Goal: Information Seeking & Learning: Learn about a topic

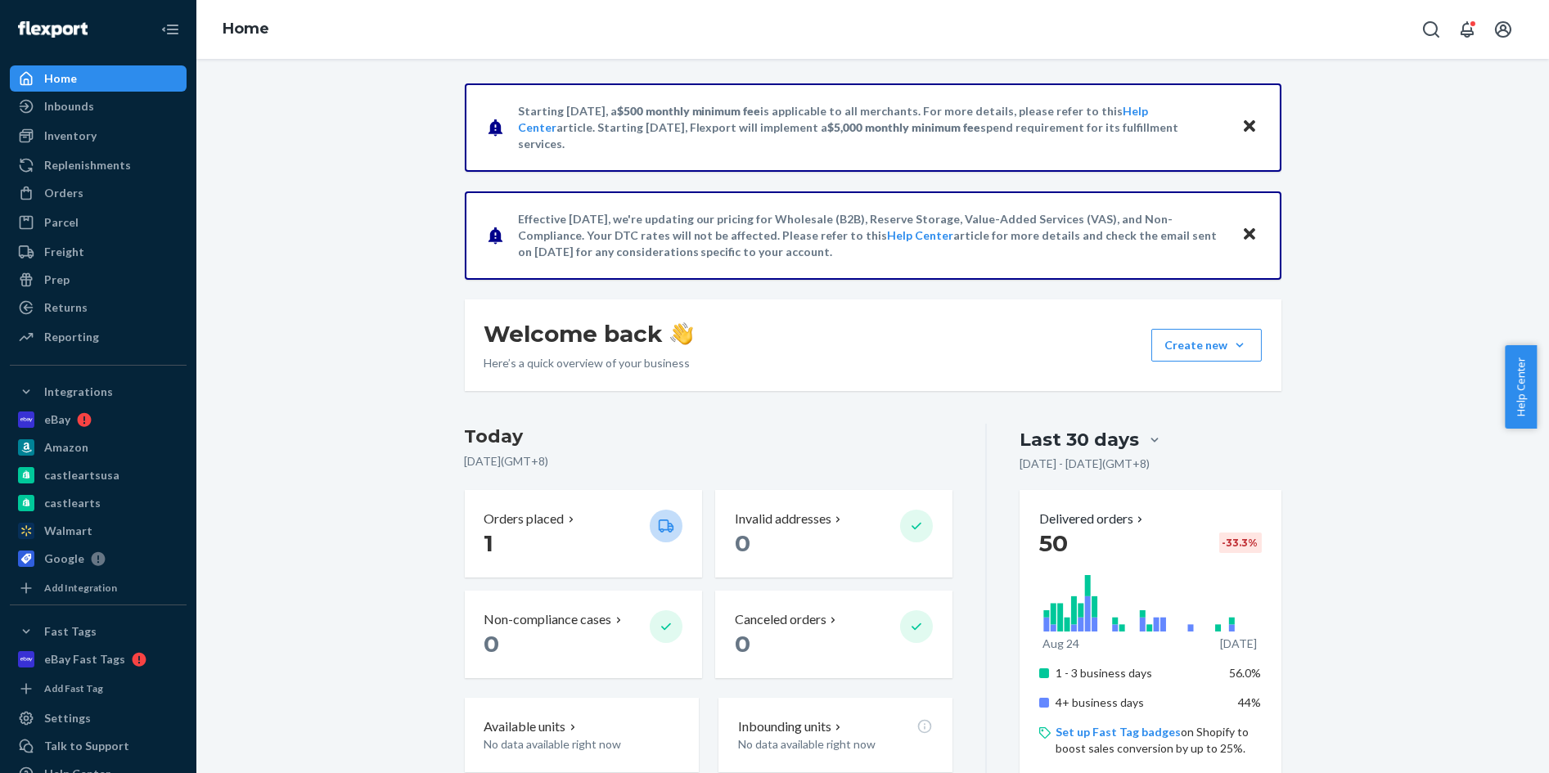
click at [1390, 515] on div "Starting [DATE], a $500 monthly minimum fee is applicable to all merchants. For…" at bounding box center [873, 753] width 1328 height 1340
click at [1516, 409] on span "Help Center" at bounding box center [1521, 386] width 32 height 83
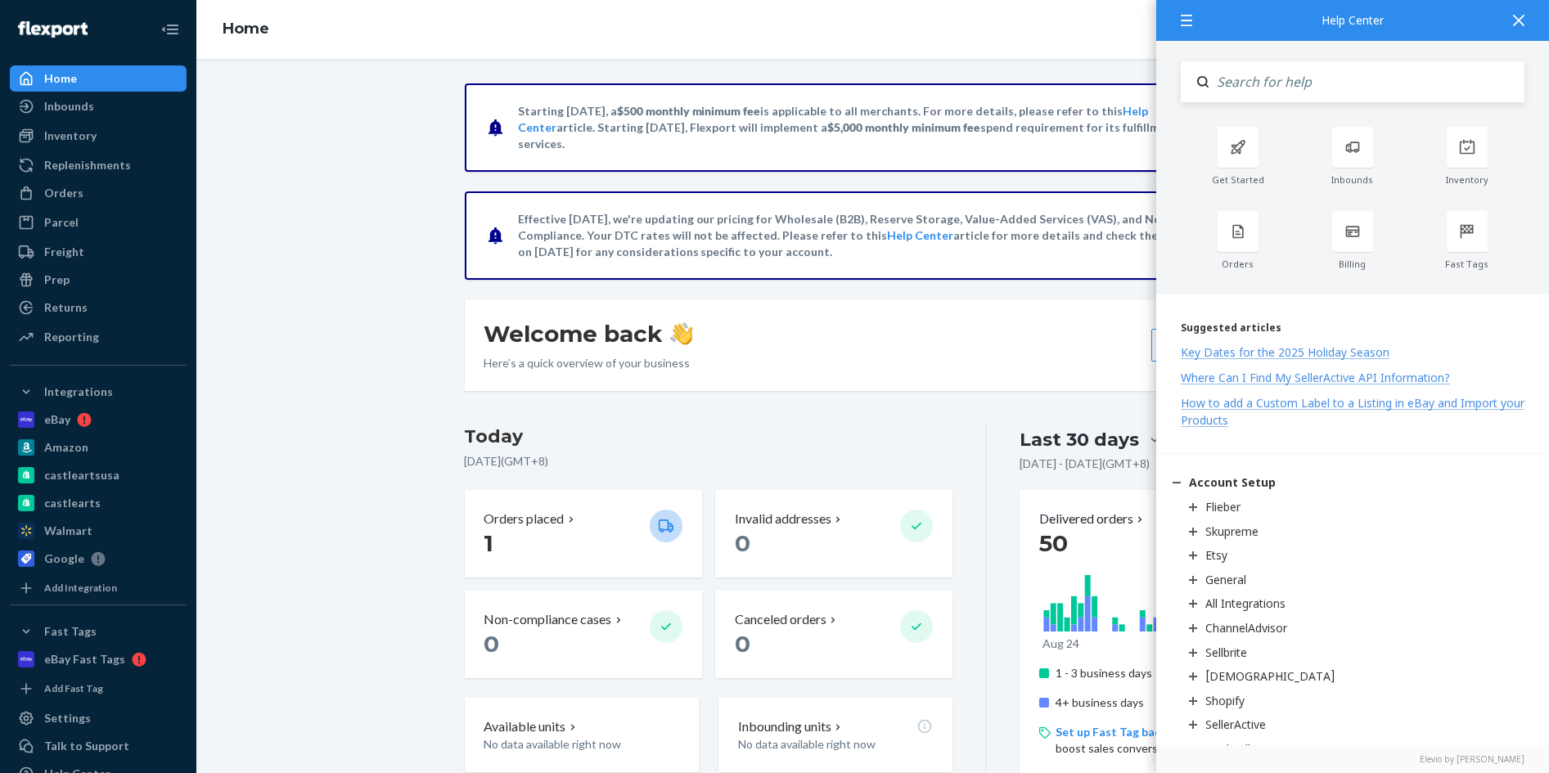
click at [406, 519] on div "Starting [DATE], a $500 monthly minimum fee is applicable to all merchants. For…" at bounding box center [873, 753] width 1328 height 1340
click at [1523, 25] on icon at bounding box center [1518, 20] width 11 height 11
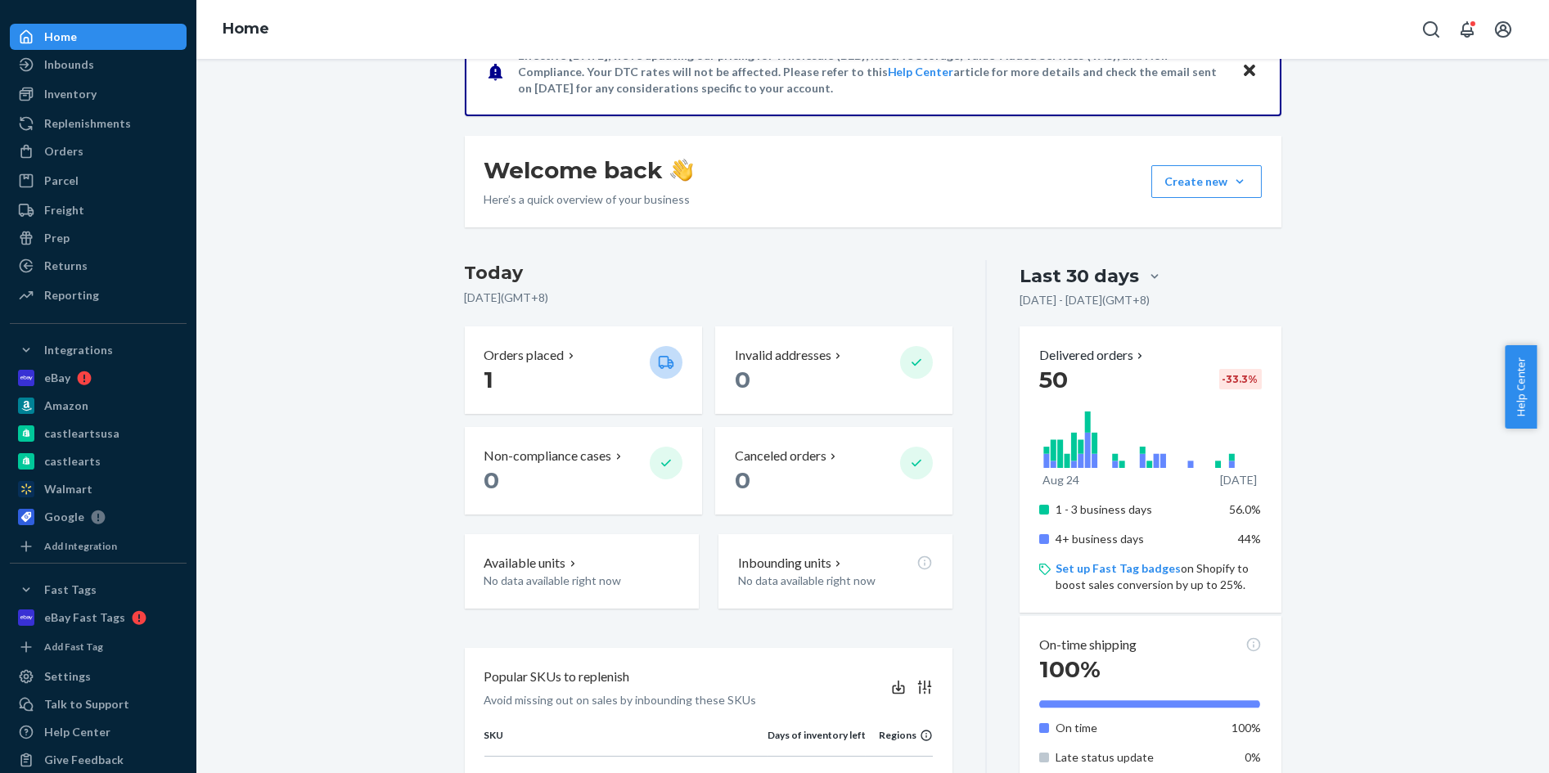
scroll to position [61, 0]
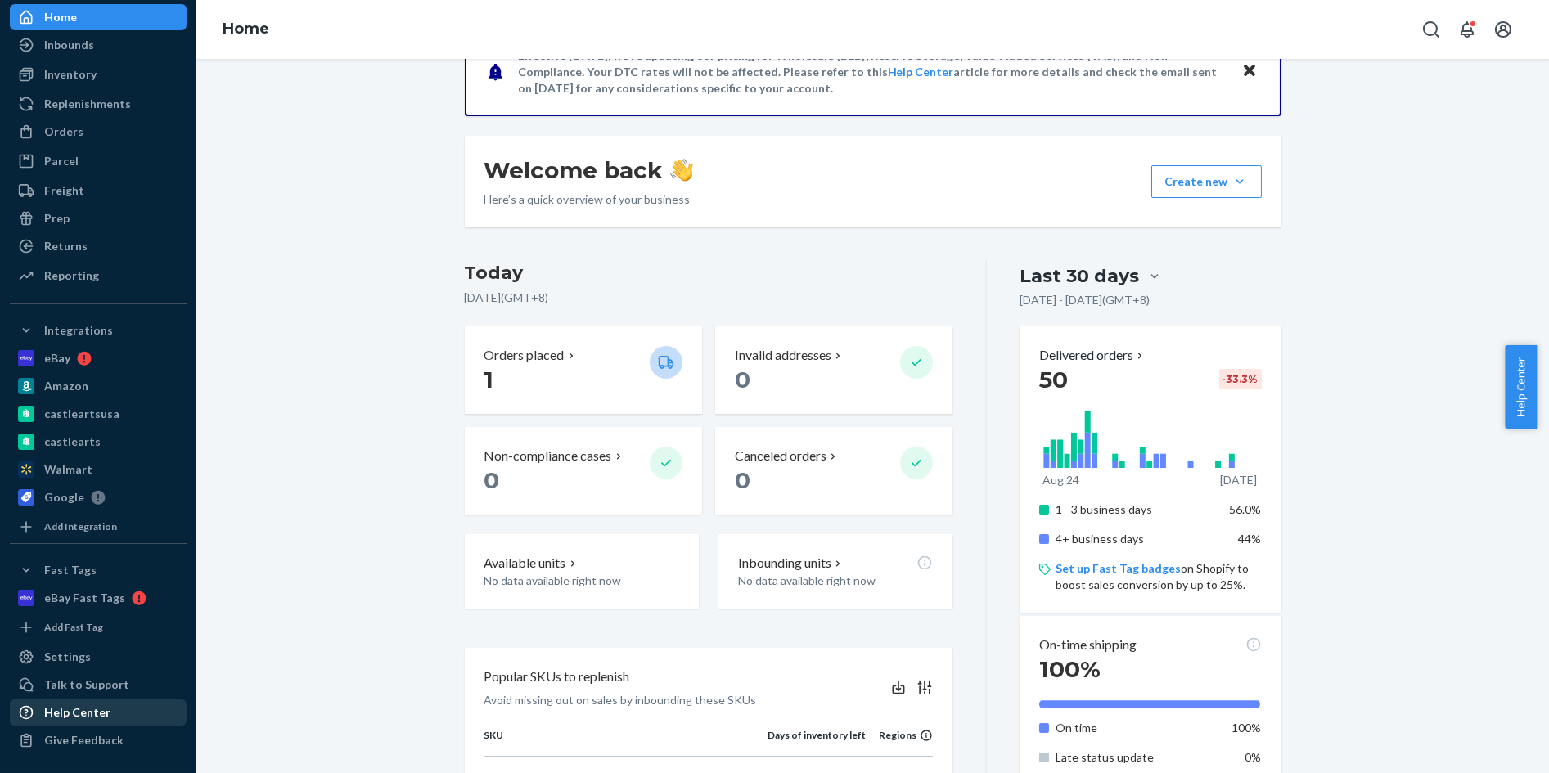
click at [95, 713] on div "Help Center" at bounding box center [77, 712] width 66 height 16
